Goal: Use online tool/utility: Utilize a website feature to perform a specific function

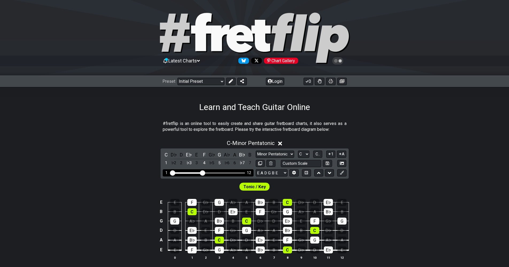
click at [218, 172] on div "1 12" at bounding box center [208, 172] width 91 height 7
click at [219, 175] on div "1 12" at bounding box center [208, 172] width 91 height 7
click at [220, 173] on div "Visible fret range" at bounding box center [208, 173] width 74 height 2
drag, startPoint x: 204, startPoint y: 172, endPoint x: 229, endPoint y: 174, distance: 24.7
click at [229, 173] on input "Visible fret range" at bounding box center [208, 173] width 76 height 0
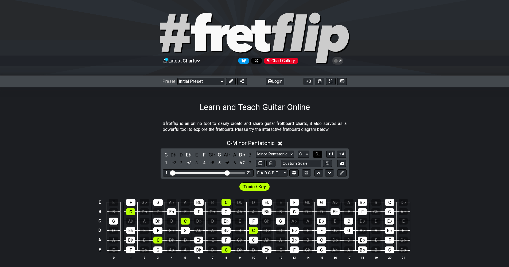
click at [317, 152] on button "C.." at bounding box center [317, 154] width 9 height 7
click at [222, 81] on select "Welcome to #fretflip! Initial Preset Custom Preset Minor Pentatonic Major Penta…" at bounding box center [201, 81] width 47 height 7
click at [178, 78] on select "Welcome to #fretflip! Initial Preset Custom Preset Minor Pentatonic Major Penta…" at bounding box center [201, 81] width 47 height 7
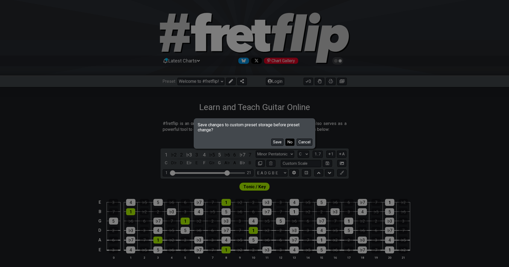
click at [288, 143] on button "No" at bounding box center [290, 142] width 9 height 7
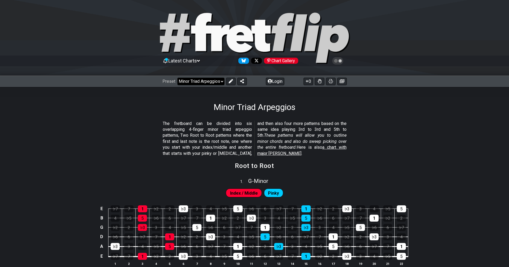
click at [222, 81] on select "Welcome to #fretflip! Initial Preset Custom Preset Minor Pentatonic Major Penta…" at bounding box center [201, 81] width 47 height 7
click at [211, 82] on select "Welcome to #fretflip! Initial Preset Custom Preset Minor Pentatonic Major Penta…" at bounding box center [201, 81] width 47 height 7
click at [178, 78] on select "Welcome to #fretflip! Initial Preset Custom Preset Minor Pentatonic Major Penta…" at bounding box center [201, 81] width 47 height 7
select select "/minor-pentatonic"
select select "C"
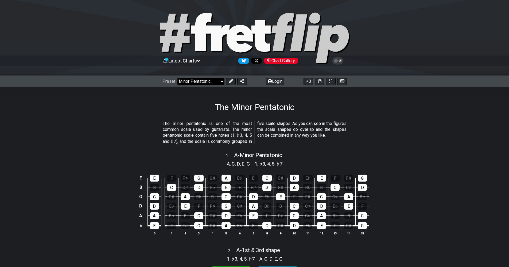
click at [221, 82] on select "Welcome to #fretflip! Initial Preset Custom Preset Minor Pentatonic Major Penta…" at bounding box center [201, 81] width 47 height 7
click at [178, 78] on select "Welcome to #fretflip! Initial Preset Custom Preset Minor Pentatonic Major Penta…" at bounding box center [201, 81] width 47 height 7
select select "/major-triad-arpeggios"
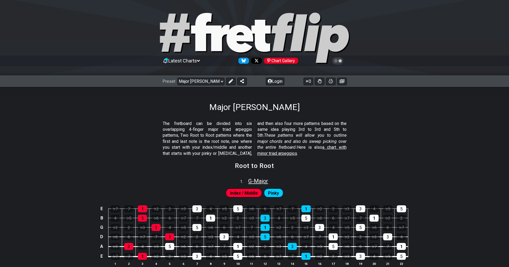
click at [259, 179] on span "G - Major" at bounding box center [258, 181] width 20 height 6
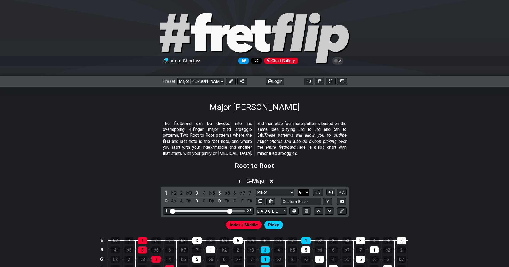
click at [307, 194] on select "A♭ A A♯ B♭ B C C♯ D♭ D D♯ E♭ E F F♯ G♭ G G♯" at bounding box center [303, 192] width 11 height 7
select select "A"
click at [298, 189] on select "A♭ A A♯ B♭ B C C♯ D♭ D D♯ E♭ E F F♯ G♭ G G♯" at bounding box center [303, 192] width 11 height 7
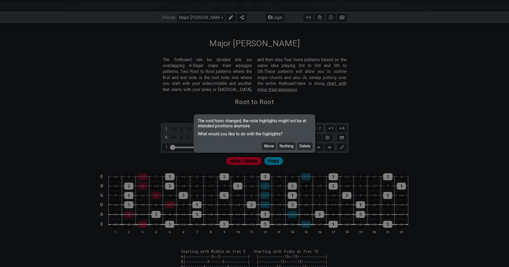
scroll to position [80, 0]
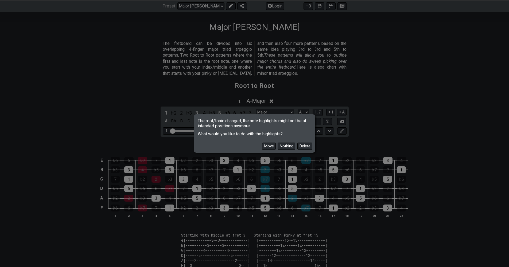
click at [307, 144] on button "Delete" at bounding box center [305, 146] width 15 height 7
